Goal: Task Accomplishment & Management: Manage account settings

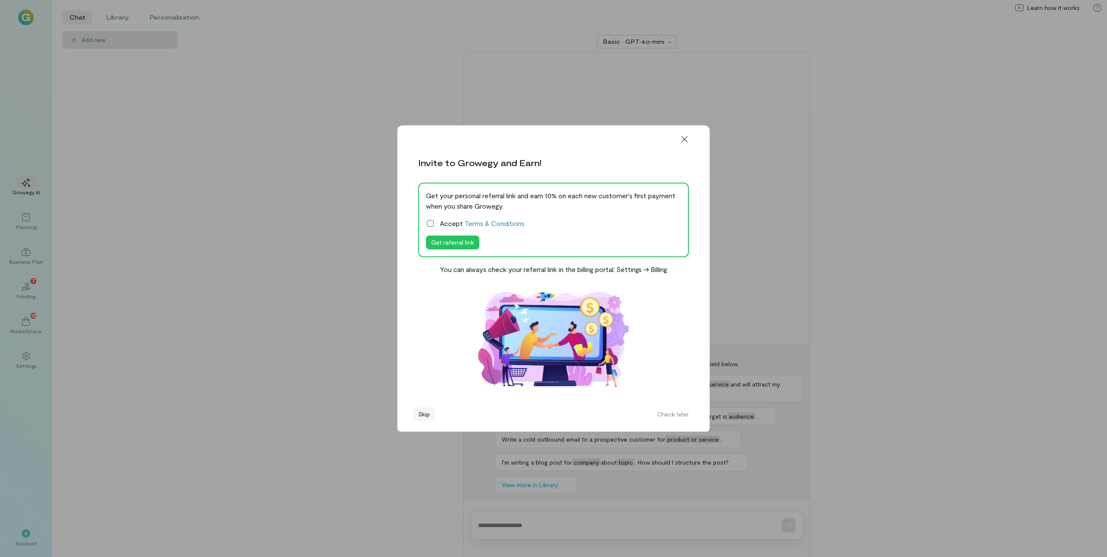
click at [428, 414] on button "Skip" at bounding box center [424, 414] width 22 height 14
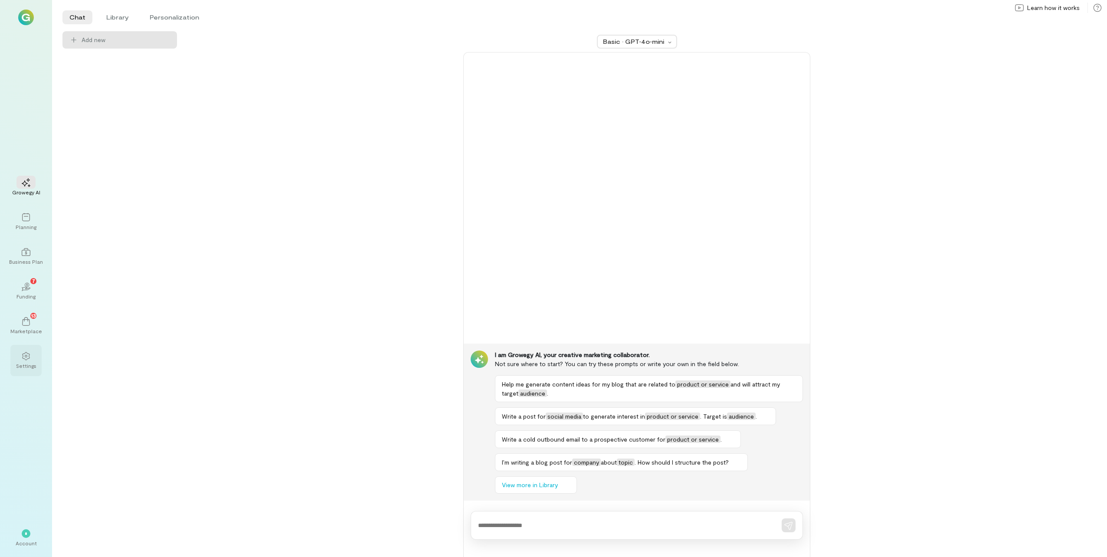
click at [23, 364] on div "Settings" at bounding box center [26, 365] width 20 height 7
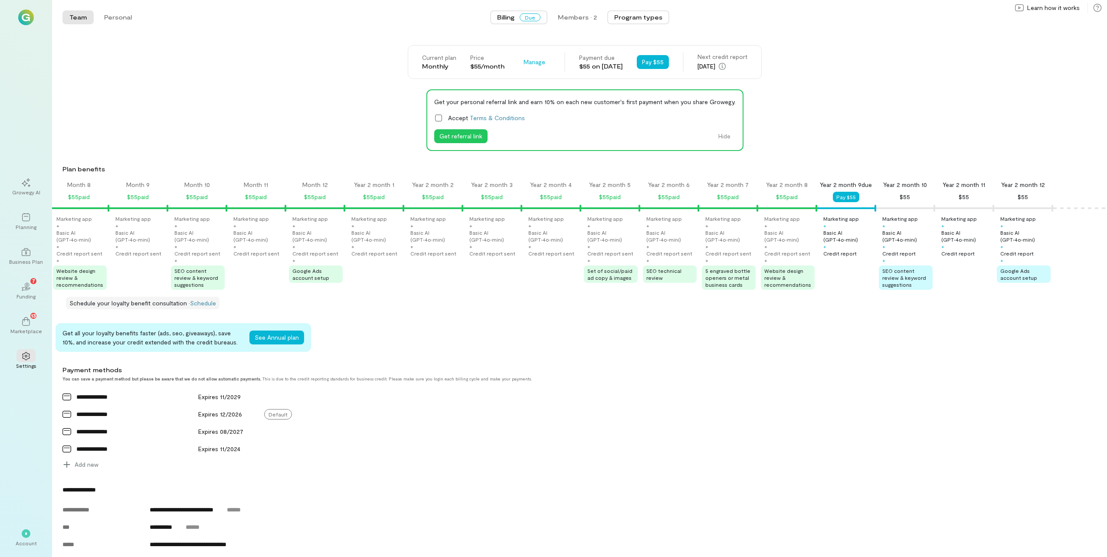
click at [655, 19] on button "Program types" at bounding box center [638, 17] width 62 height 14
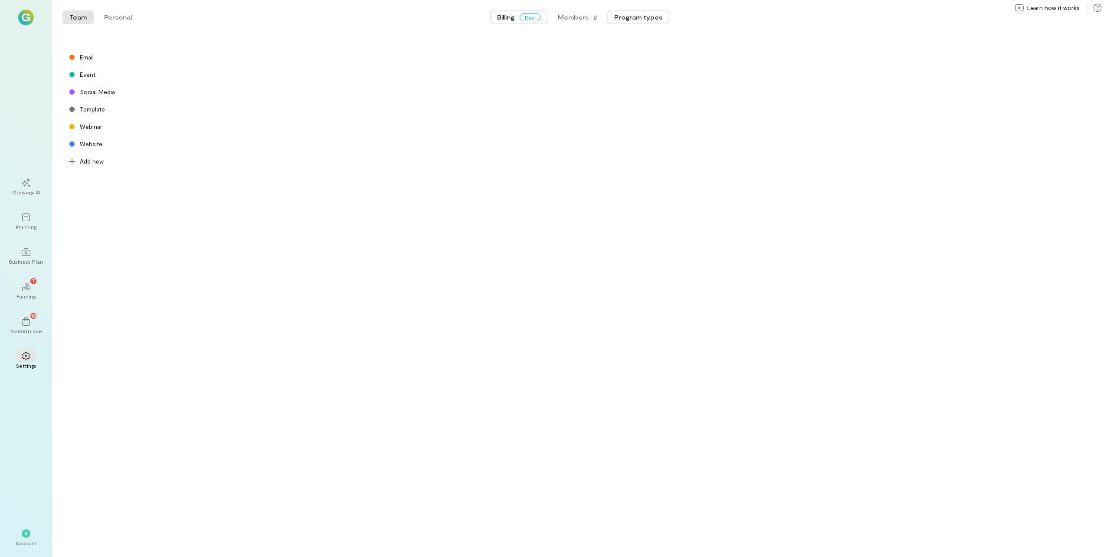
click at [508, 20] on span "Billing" at bounding box center [505, 17] width 17 height 9
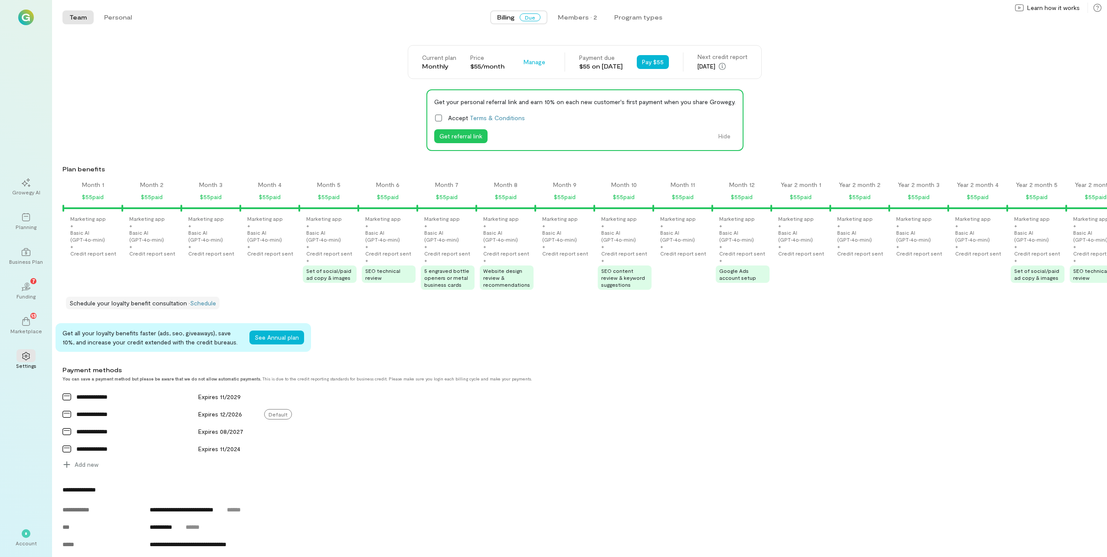
scroll to position [0, 433]
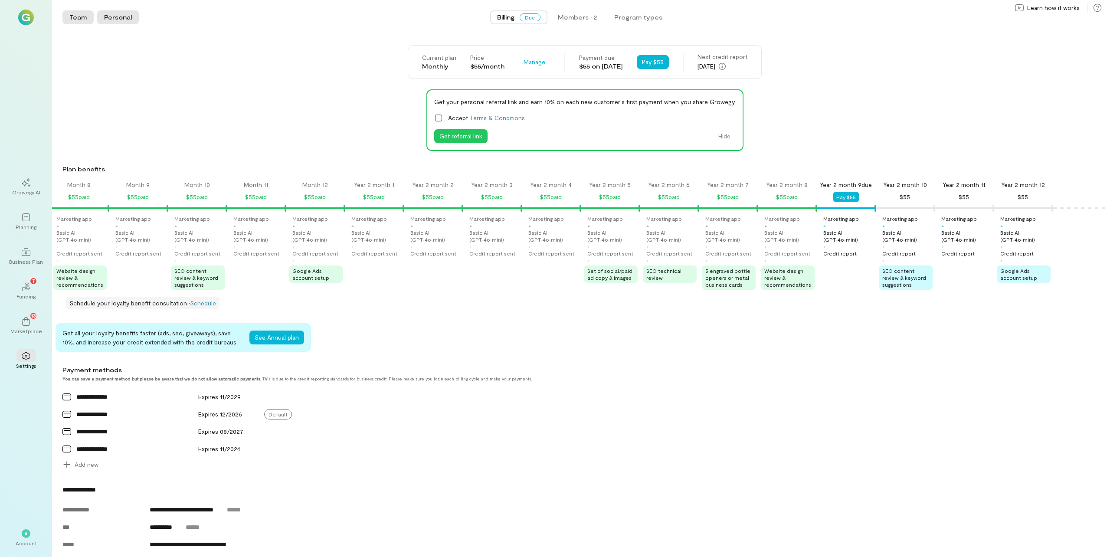
click at [117, 15] on button "Personal" at bounding box center [118, 17] width 42 height 14
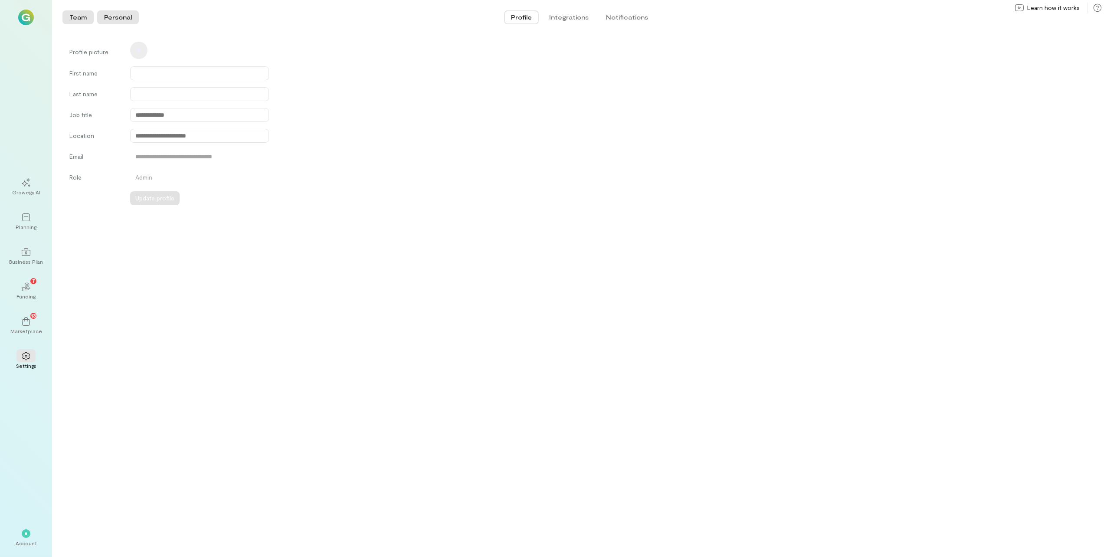
click at [67, 21] on button "Team" at bounding box center [77, 17] width 31 height 14
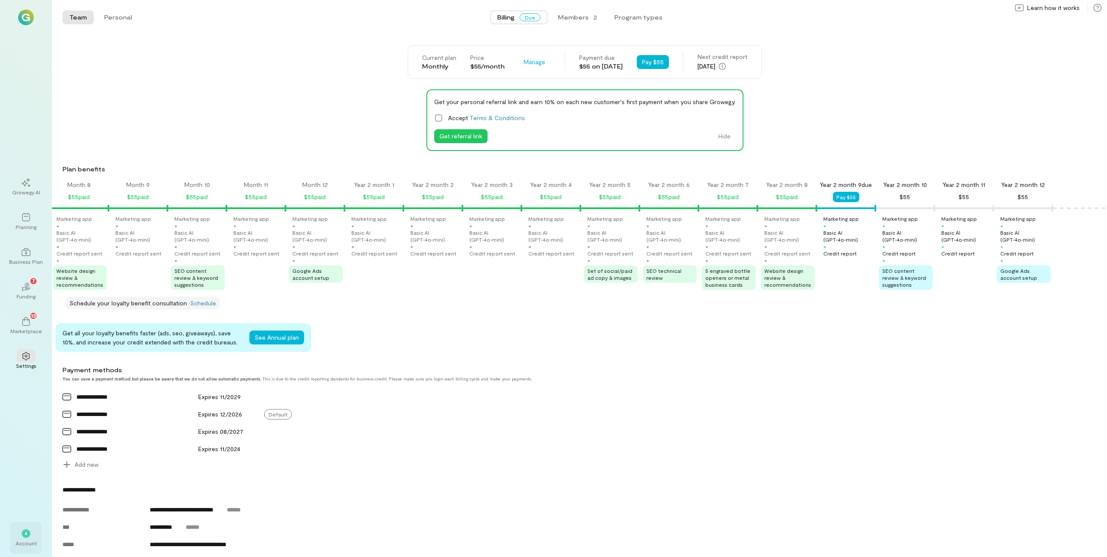
click at [20, 539] on div "*" at bounding box center [25, 533] width 19 height 13
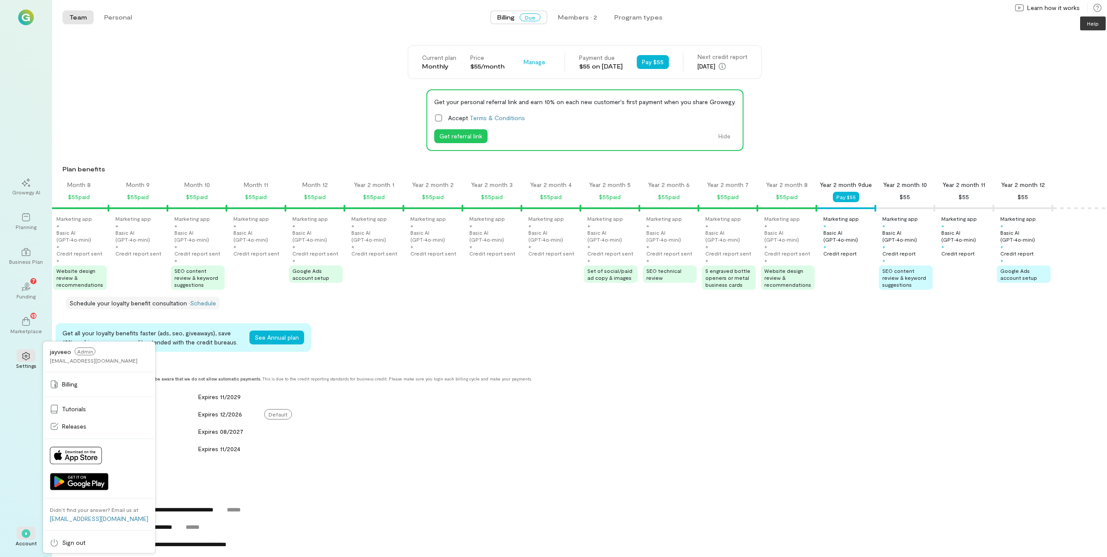
click at [1097, 10] on icon at bounding box center [1097, 7] width 9 height 9
click at [1023, 13] on span "Tutorials" at bounding box center [1011, 14] width 24 height 9
click at [23, 360] on div at bounding box center [25, 355] width 19 height 13
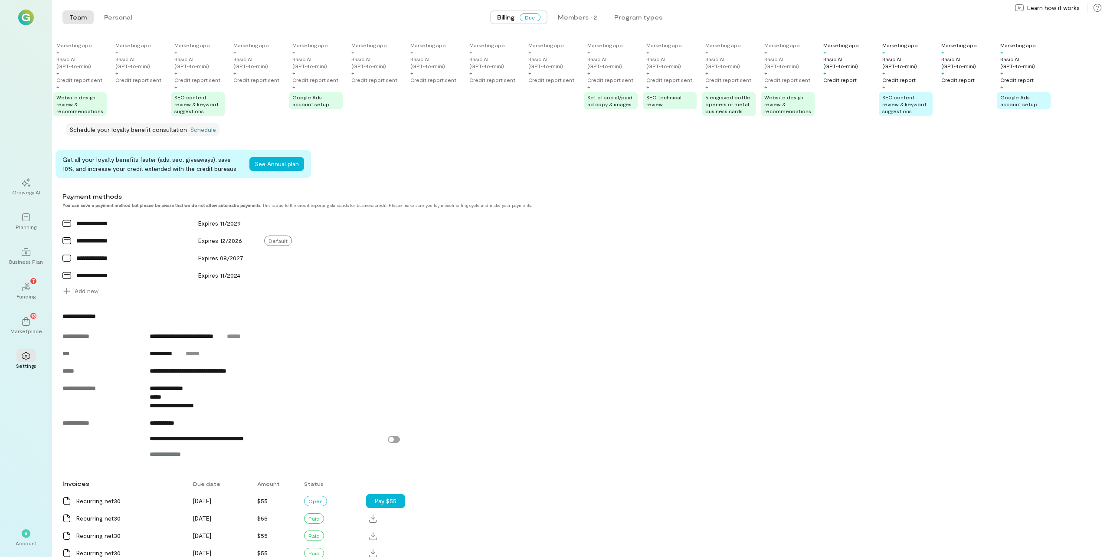
scroll to position [0, 0]
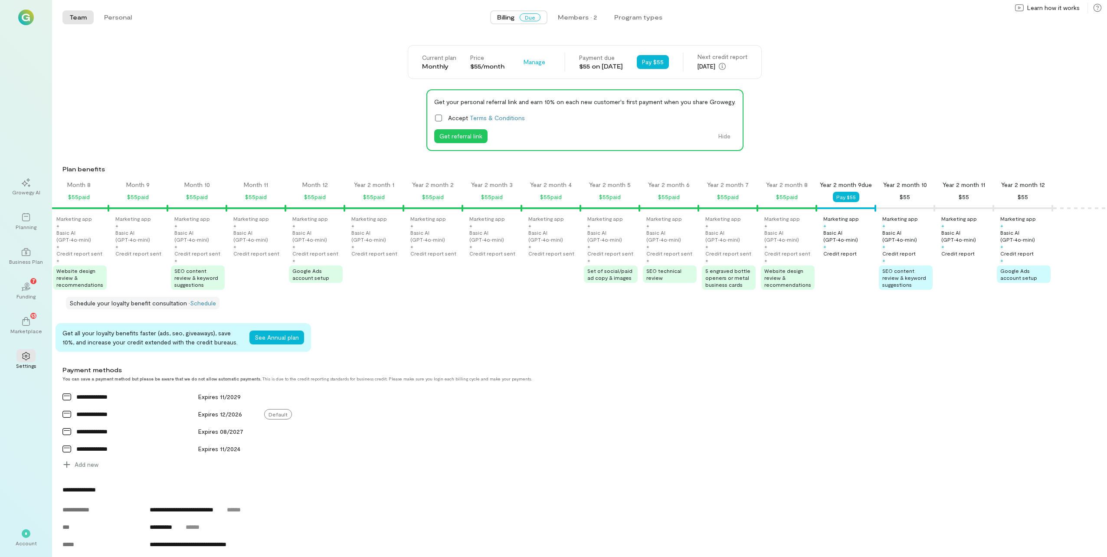
click at [501, 20] on span "Billing" at bounding box center [505, 17] width 17 height 9
click at [524, 64] on span "Manage" at bounding box center [535, 62] width 22 height 9
click at [544, 102] on link "Cancel plan" at bounding box center [554, 97] width 67 height 17
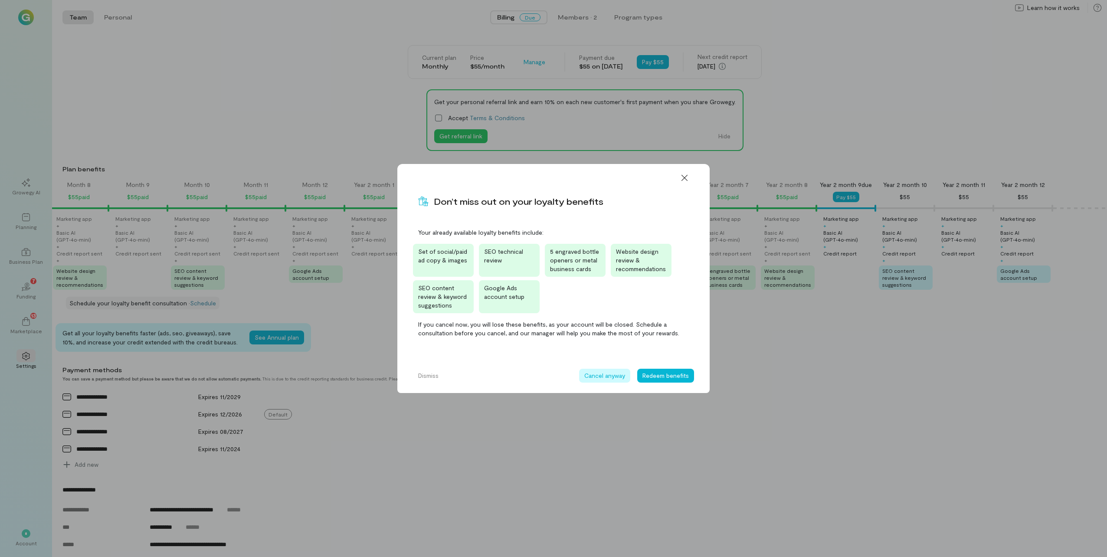
click at [593, 373] on button "Cancel anyway" at bounding box center [604, 376] width 51 height 14
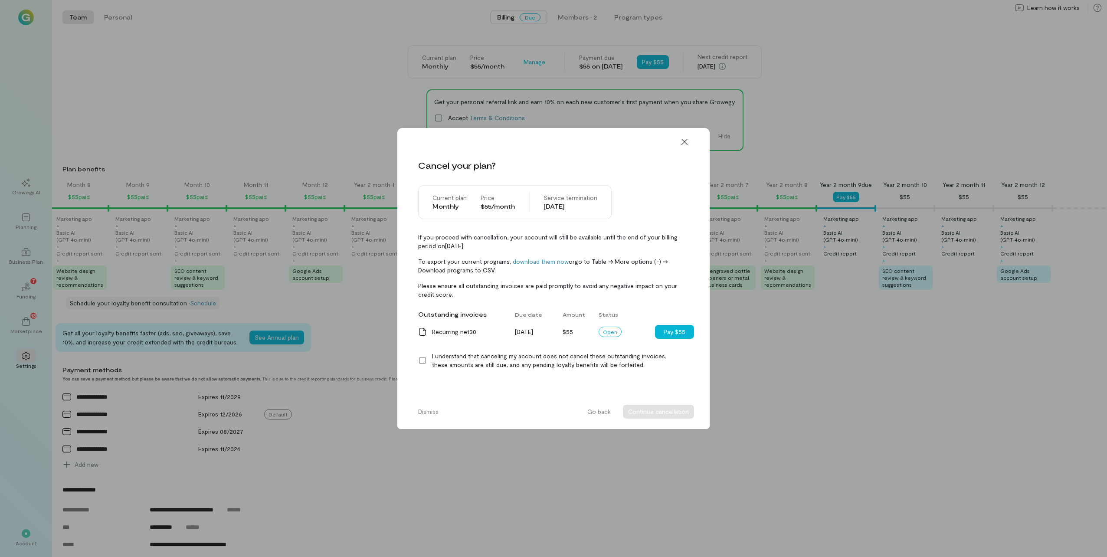
click at [518, 364] on div "I understand that canceling my account does not cancel these outstanding invoic…" at bounding box center [560, 360] width 257 height 17
click at [649, 413] on button "Continue cancellation" at bounding box center [658, 412] width 71 height 14
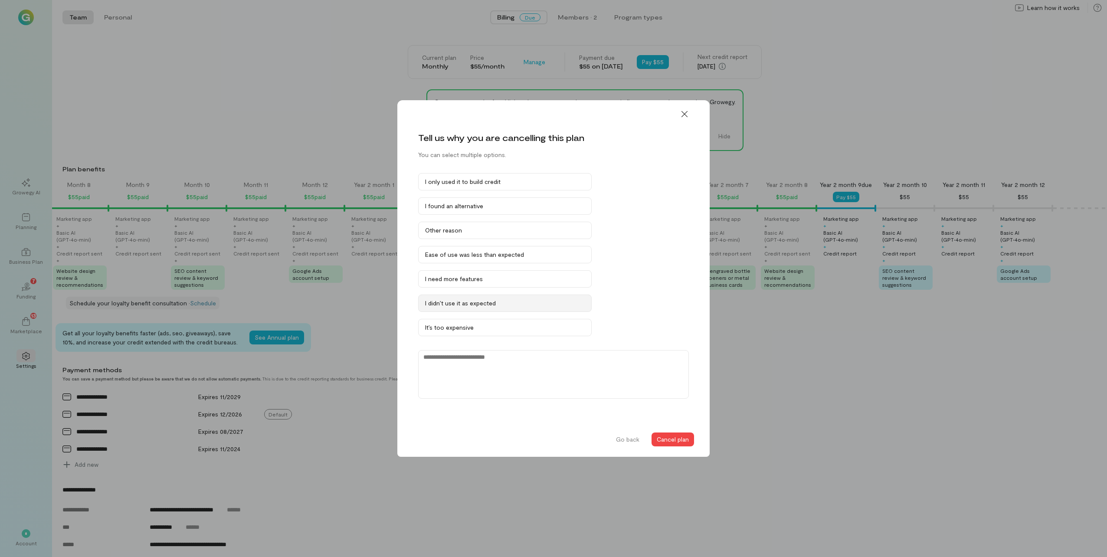
click at [488, 306] on div "I didn’t use it as expected" at bounding box center [505, 303] width 160 height 9
click at [682, 440] on button "Cancel plan" at bounding box center [673, 439] width 43 height 14
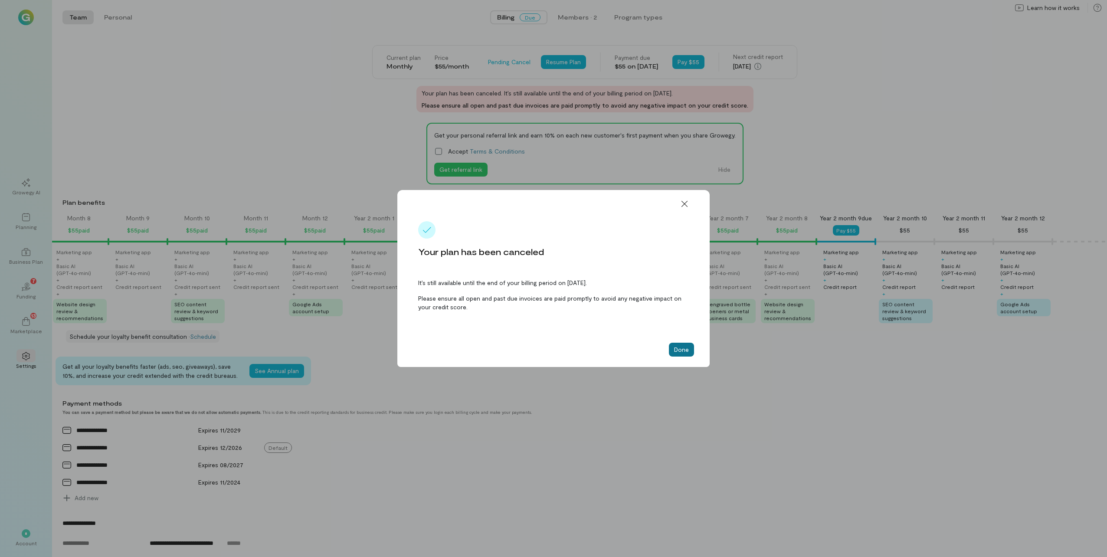
click at [688, 353] on button "Done" at bounding box center [681, 350] width 25 height 14
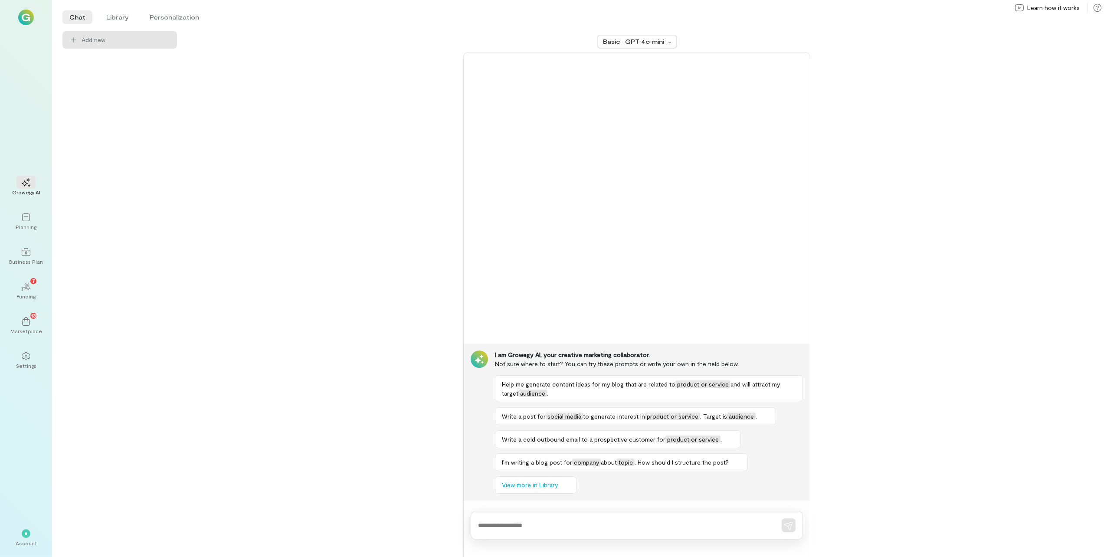
click at [540, 530] on div at bounding box center [637, 525] width 332 height 29
click at [546, 524] on textarea at bounding box center [624, 525] width 293 height 9
type textarea "**********"
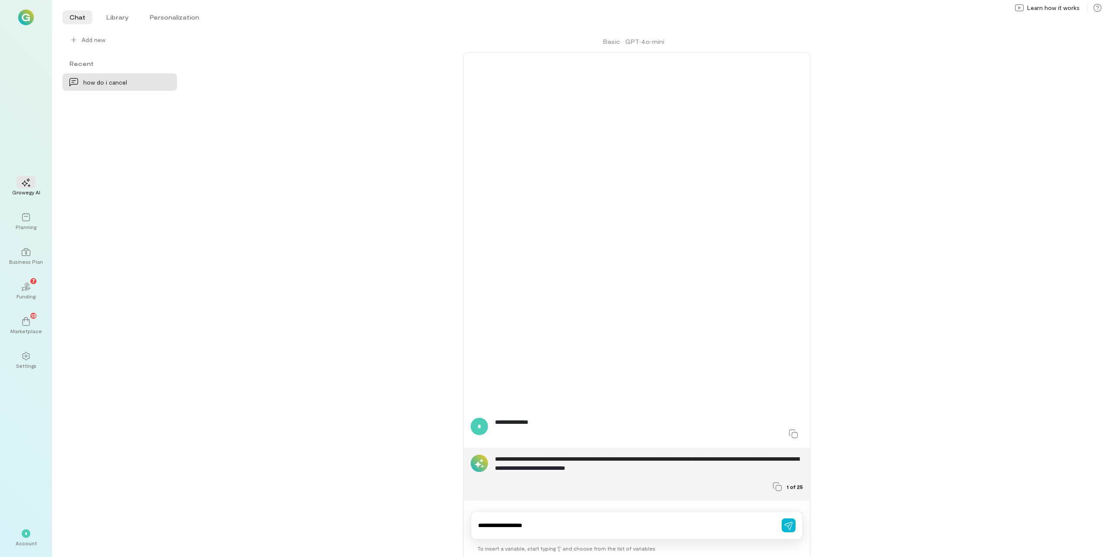
type textarea "**********"
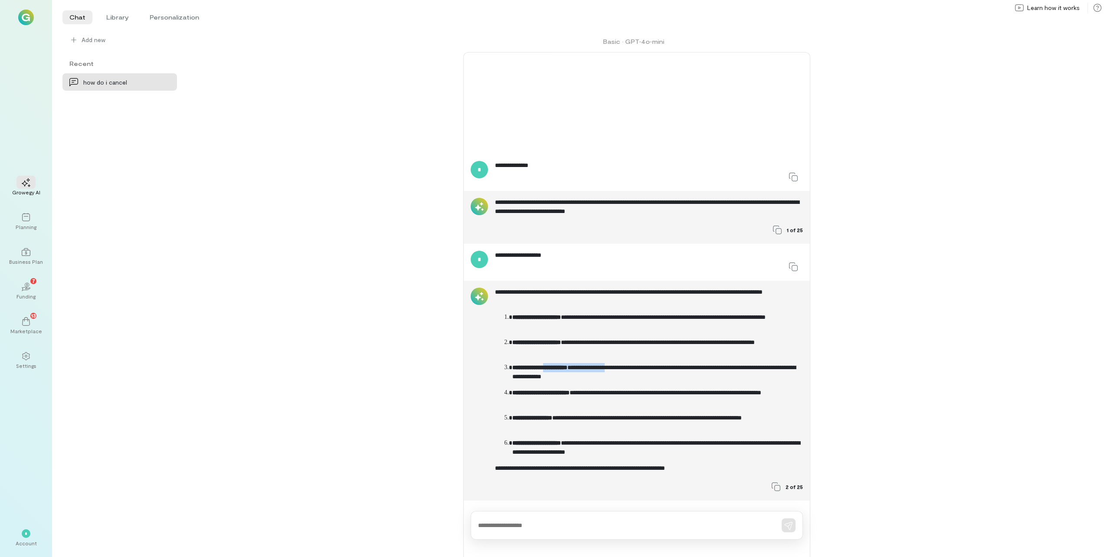
drag, startPoint x: 551, startPoint y: 370, endPoint x: 627, endPoint y: 370, distance: 75.9
click at [627, 370] on p "**********" at bounding box center [657, 372] width 291 height 18
drag, startPoint x: 627, startPoint y: 370, endPoint x: 614, endPoint y: 346, distance: 27.6
click at [614, 346] on p "**********" at bounding box center [657, 347] width 291 height 18
